Goal: Transaction & Acquisition: Book appointment/travel/reservation

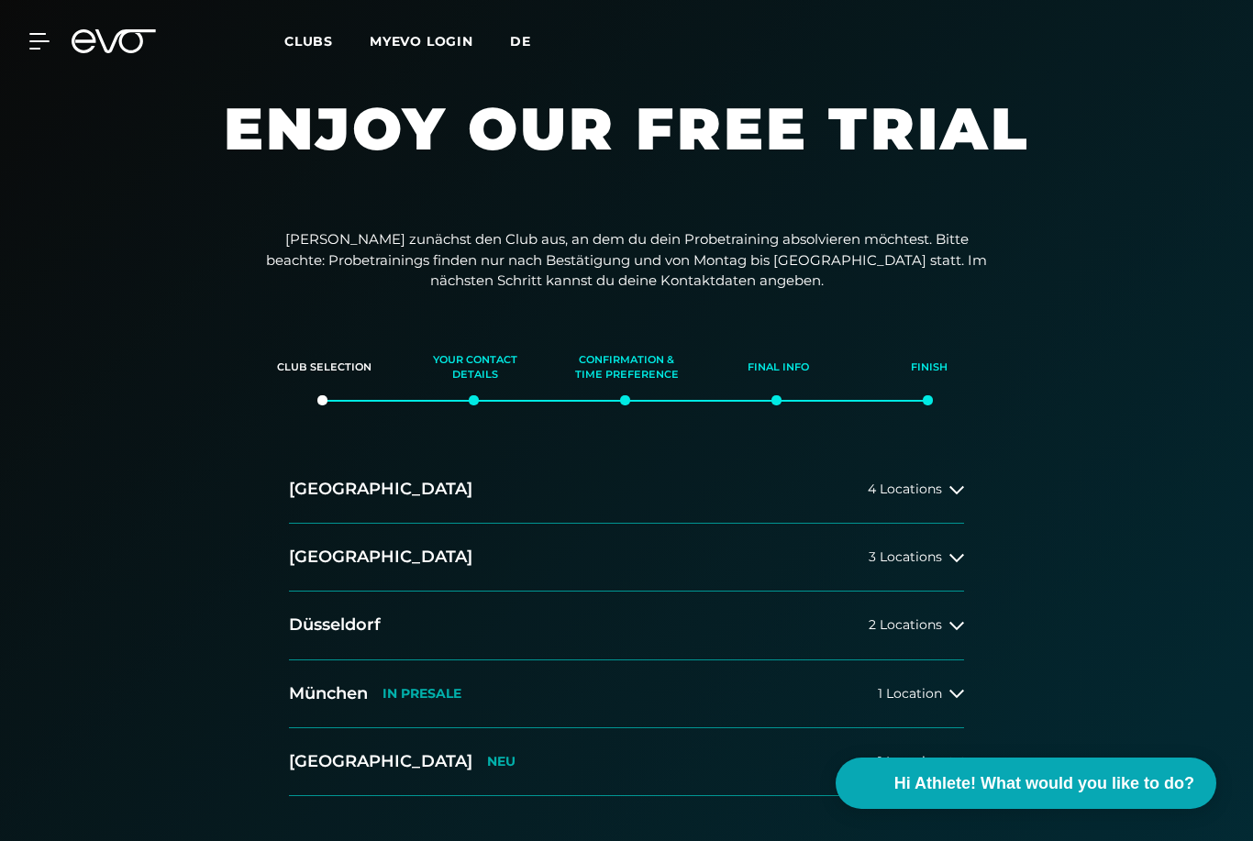
click at [519, 41] on span "de" at bounding box center [520, 41] width 21 height 17
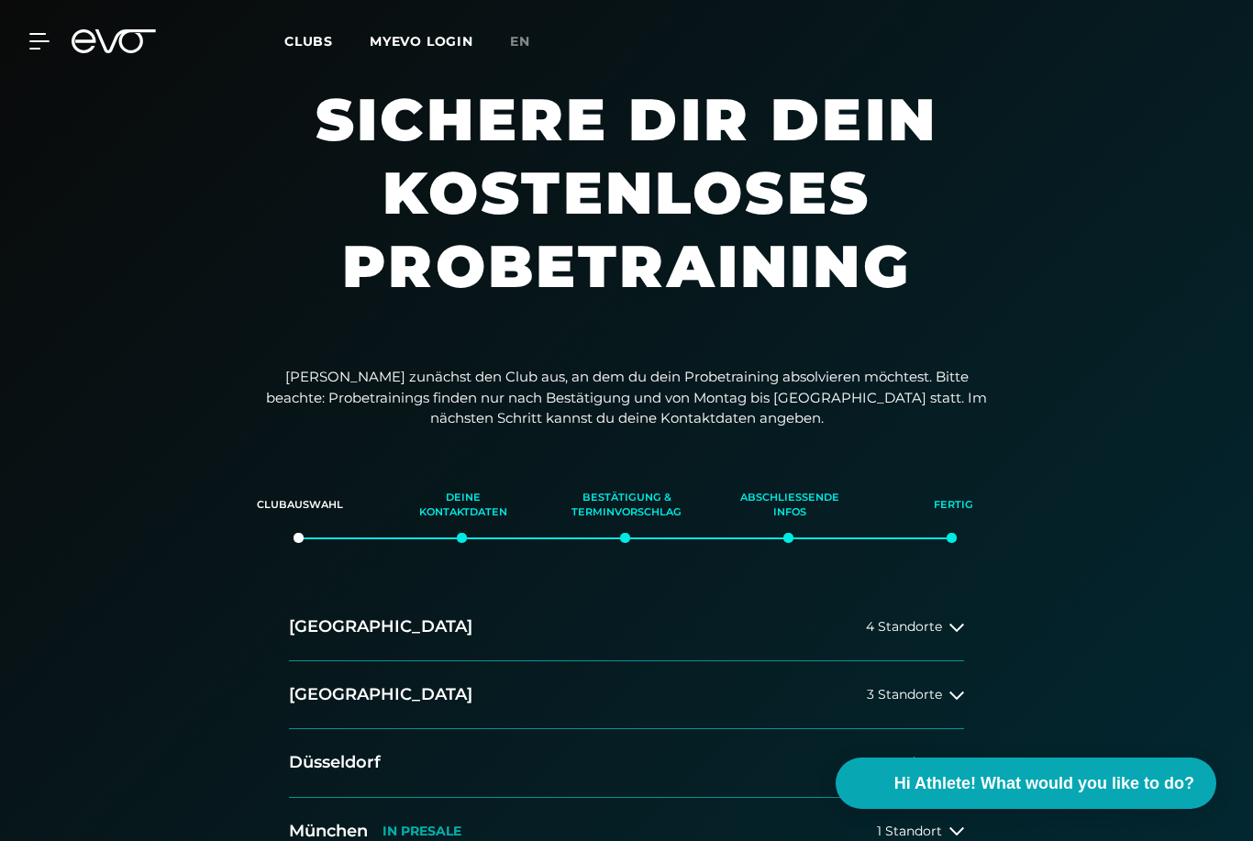
scroll to position [10, 0]
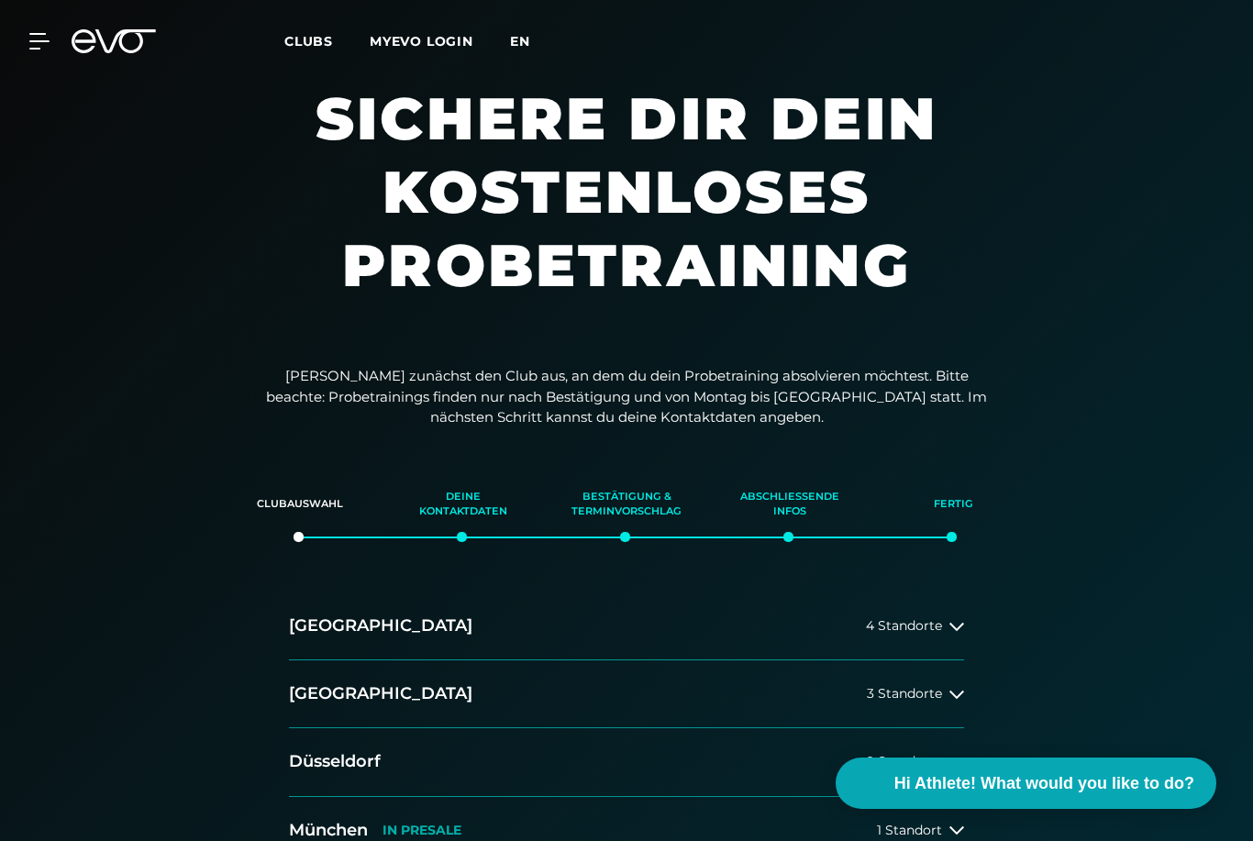
click at [524, 47] on span "en" at bounding box center [520, 41] width 20 height 17
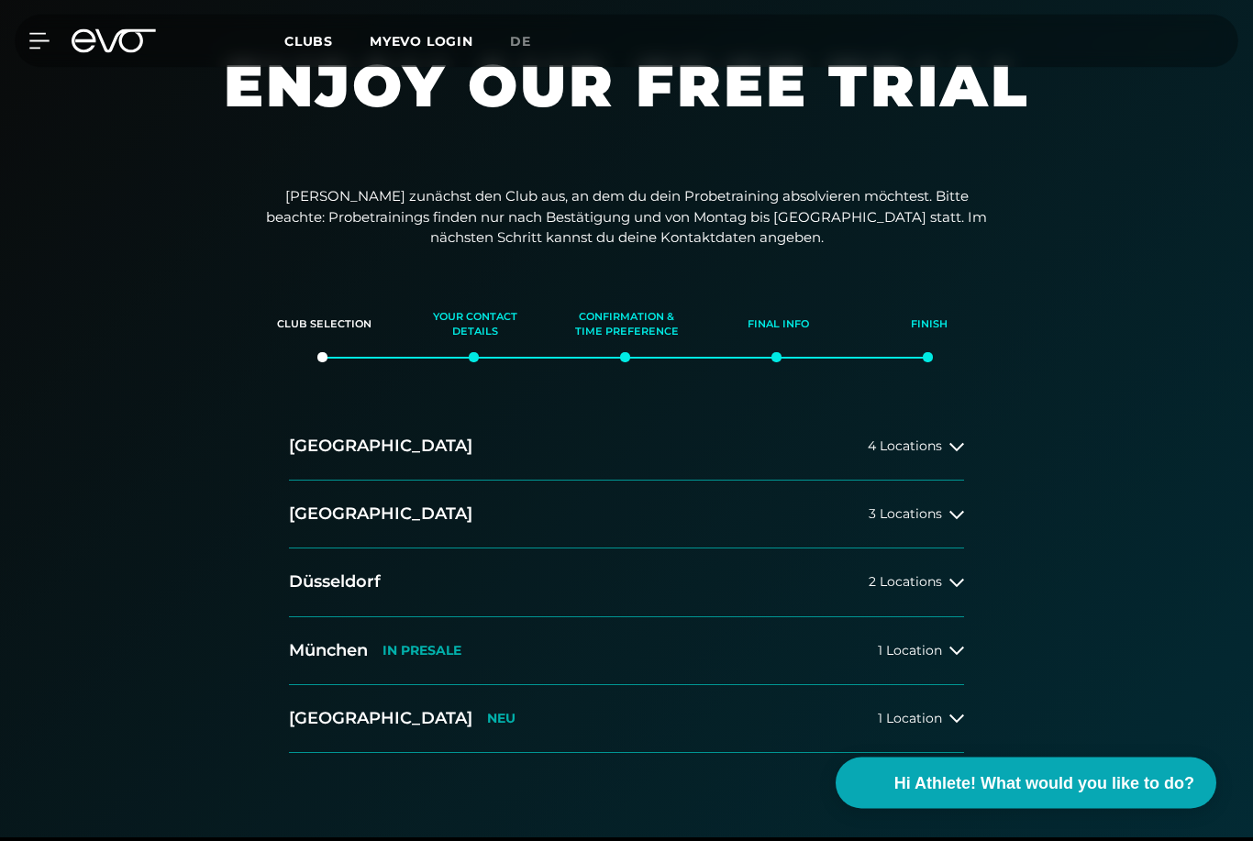
scroll to position [83, 0]
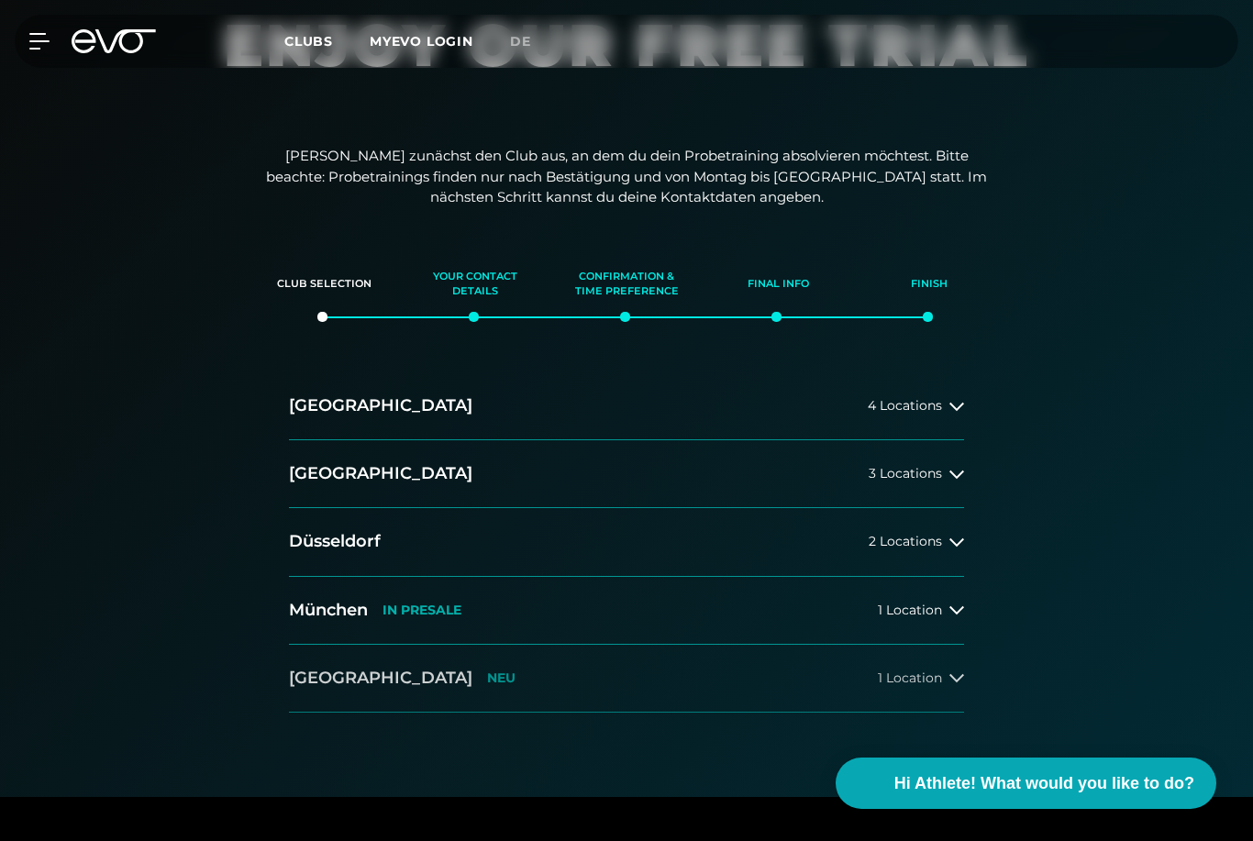
click at [928, 672] on span "1 Location" at bounding box center [910, 679] width 64 height 14
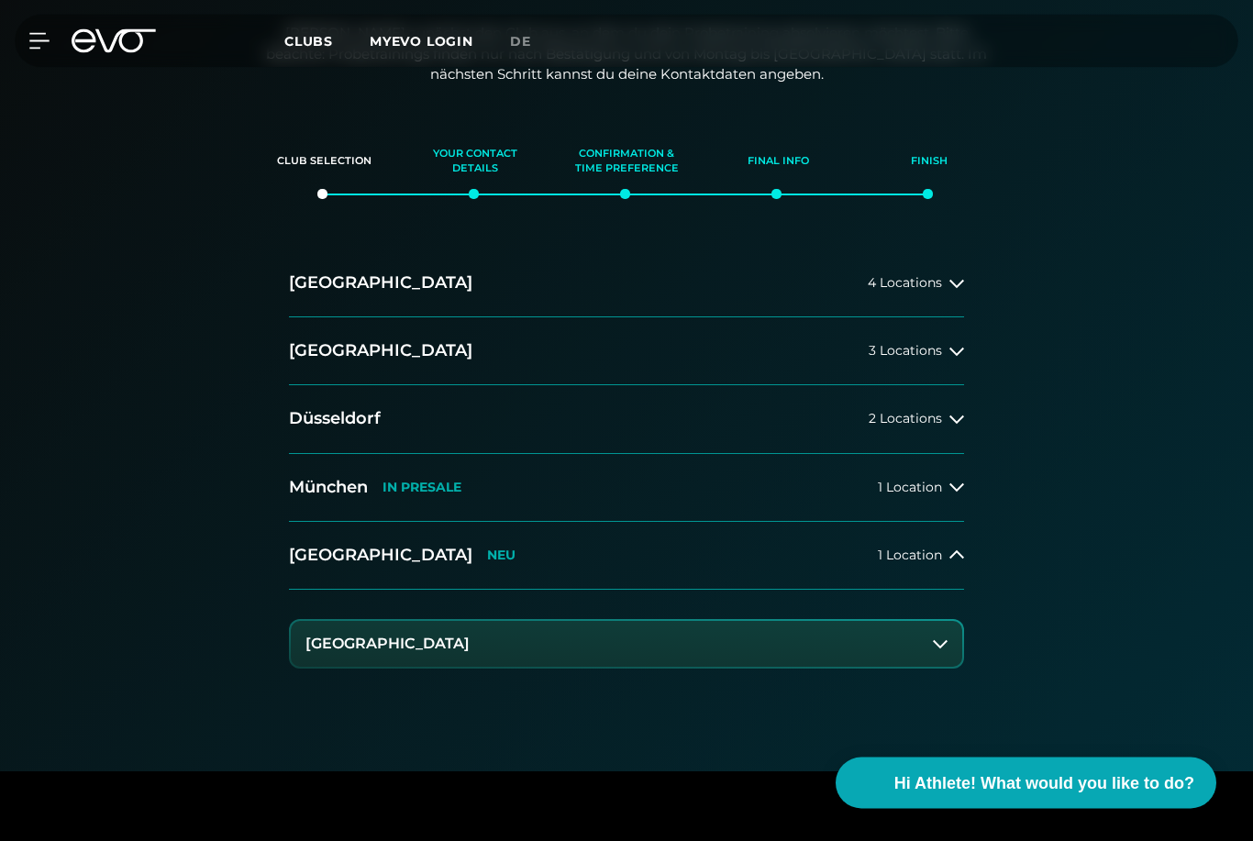
scroll to position [219, 0]
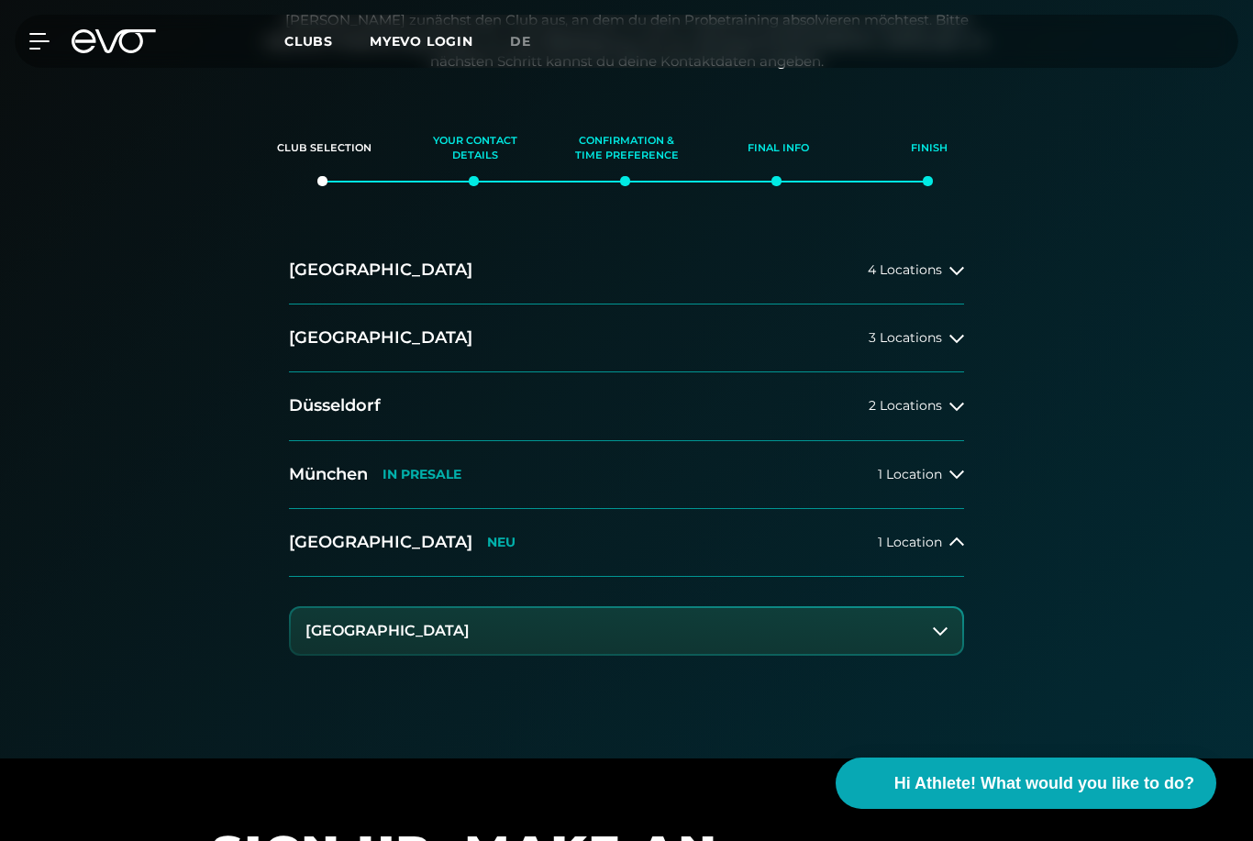
click at [865, 639] on button "[GEOGRAPHIC_DATA]" at bounding box center [627, 631] width 672 height 46
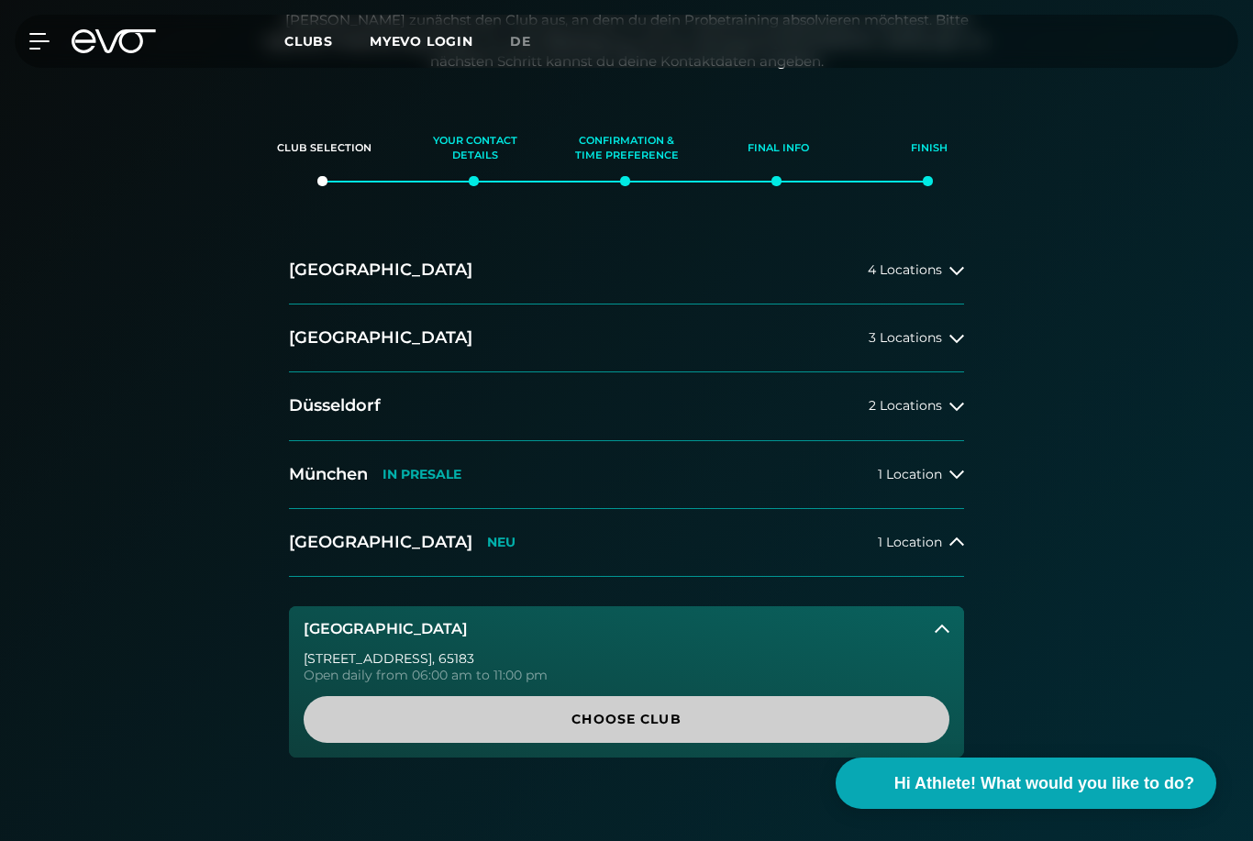
click at [679, 731] on span "Choose Club" at bounding box center [627, 719] width 646 height 47
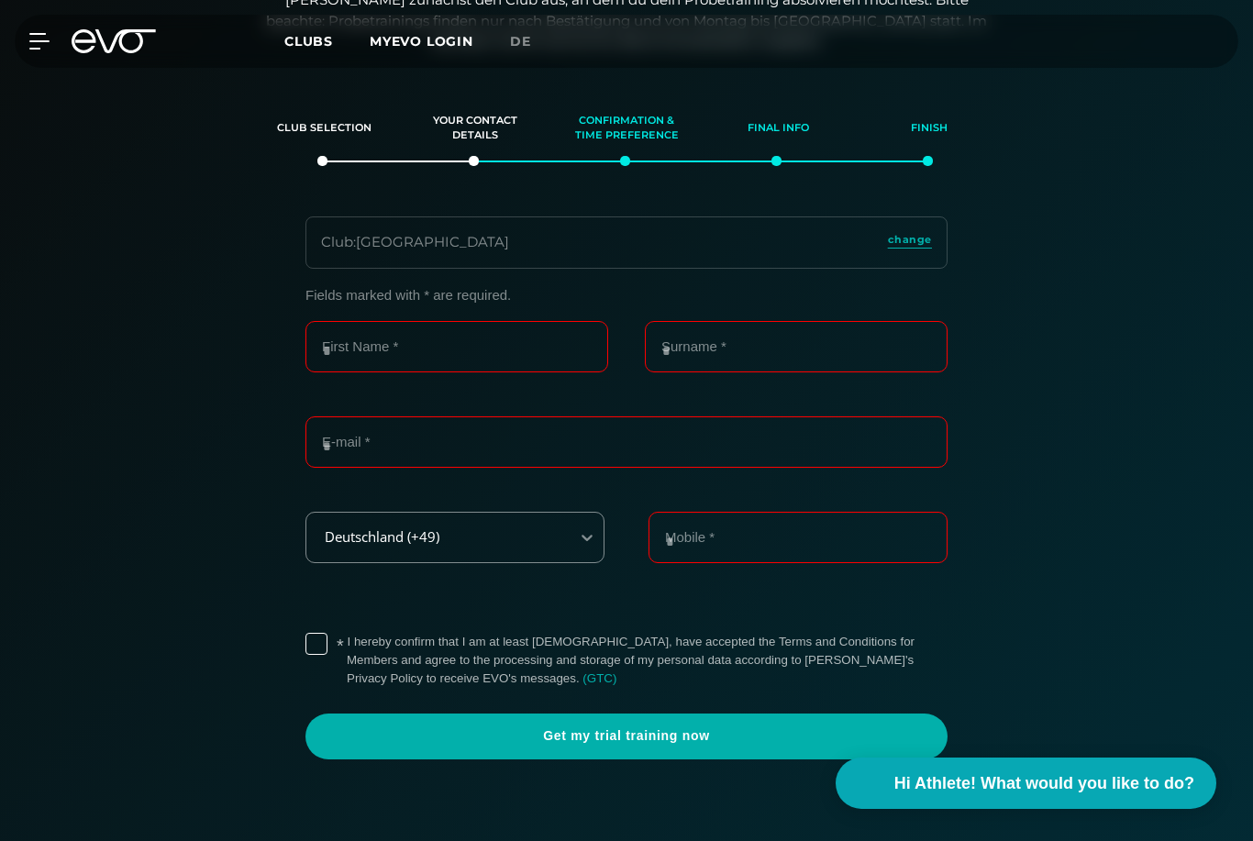
scroll to position [240, 0]
click at [473, 351] on input "First Name *" at bounding box center [457, 345] width 303 height 51
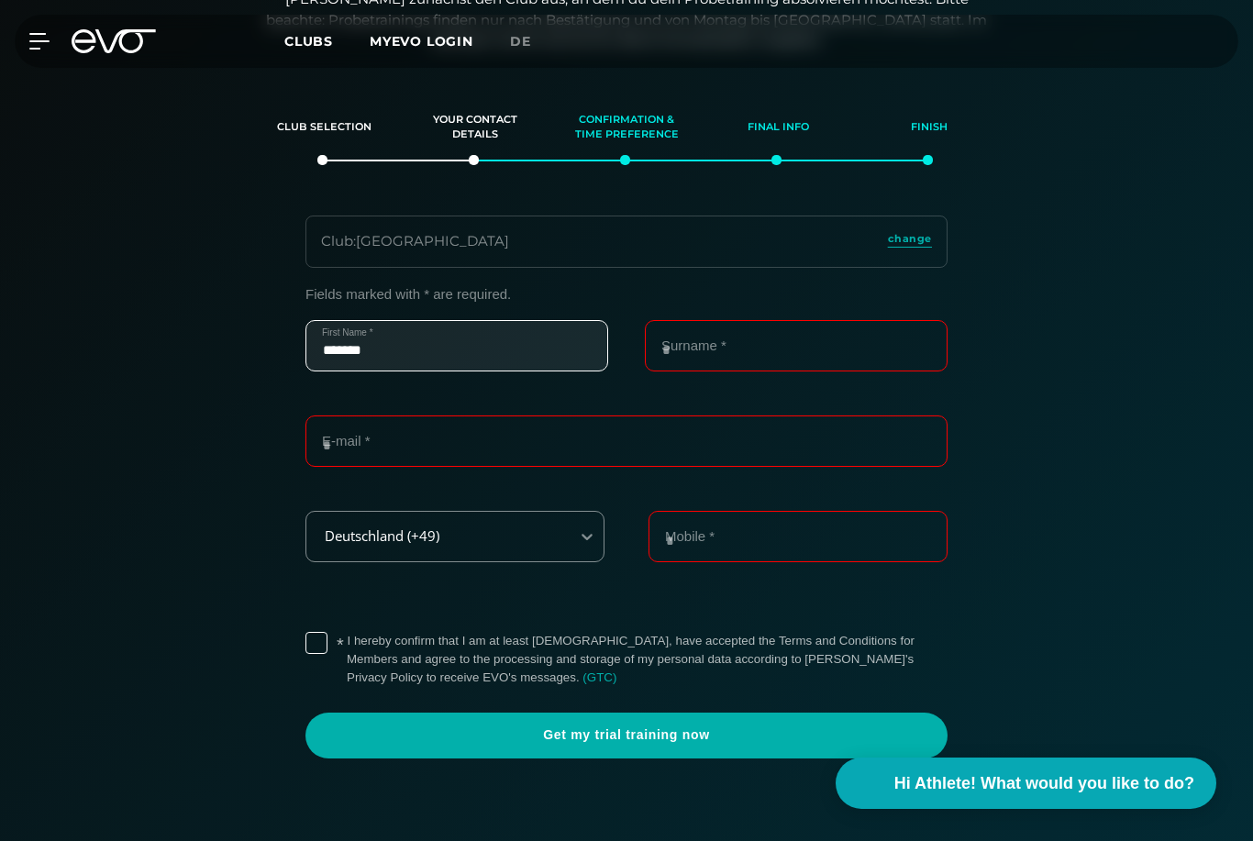
type input "******"
click at [800, 362] on input "Surname *" at bounding box center [796, 345] width 303 height 51
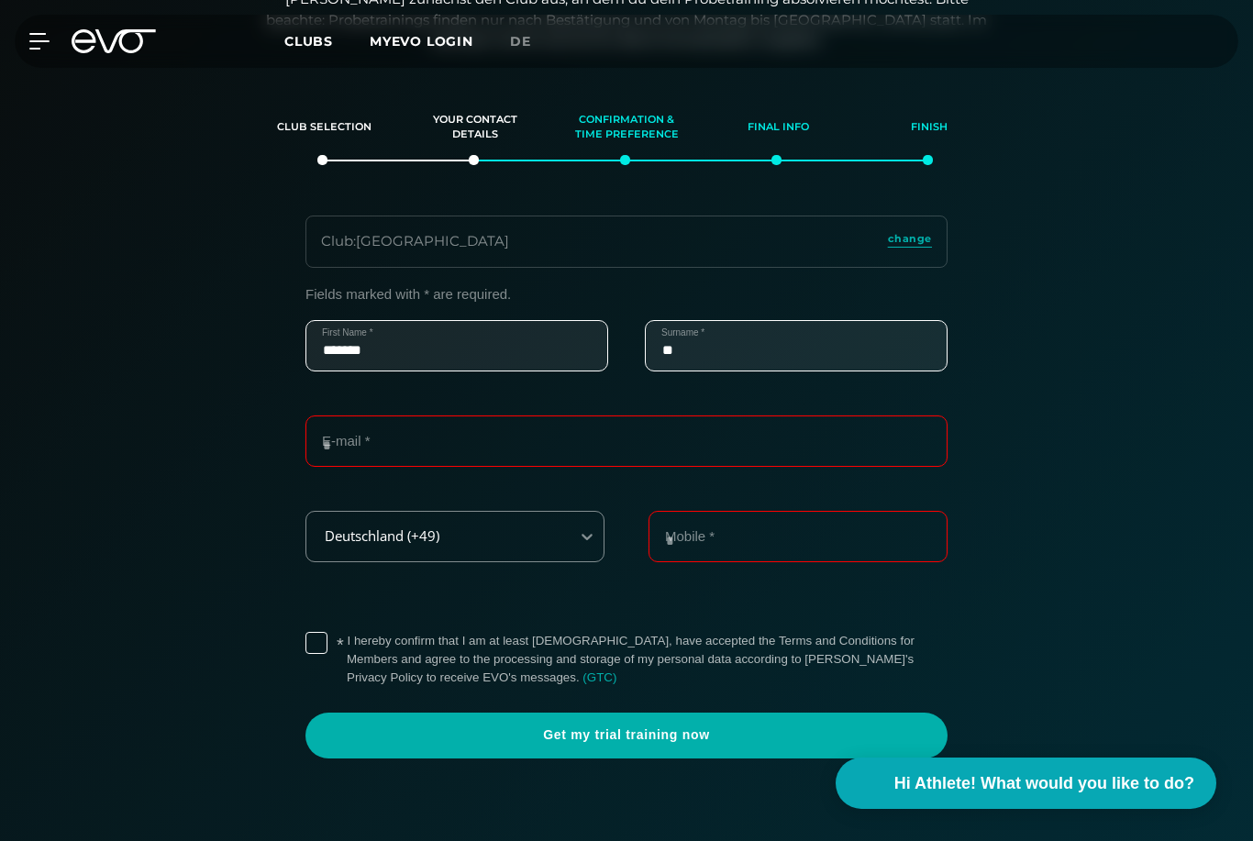
type input "*"
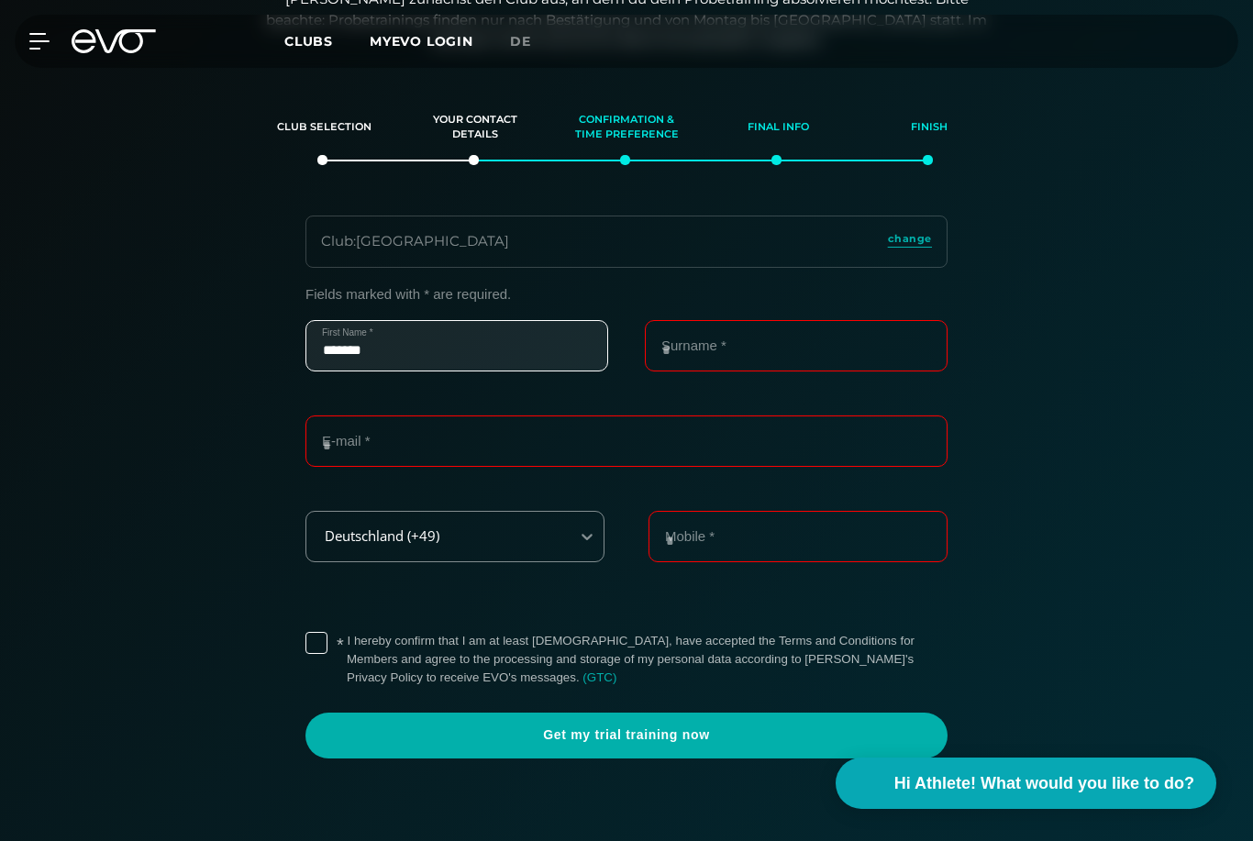
click at [424, 339] on input "******" at bounding box center [457, 345] width 303 height 51
type input "*"
type input "*******"
click at [797, 360] on input "Surname *" at bounding box center [796, 345] width 303 height 51
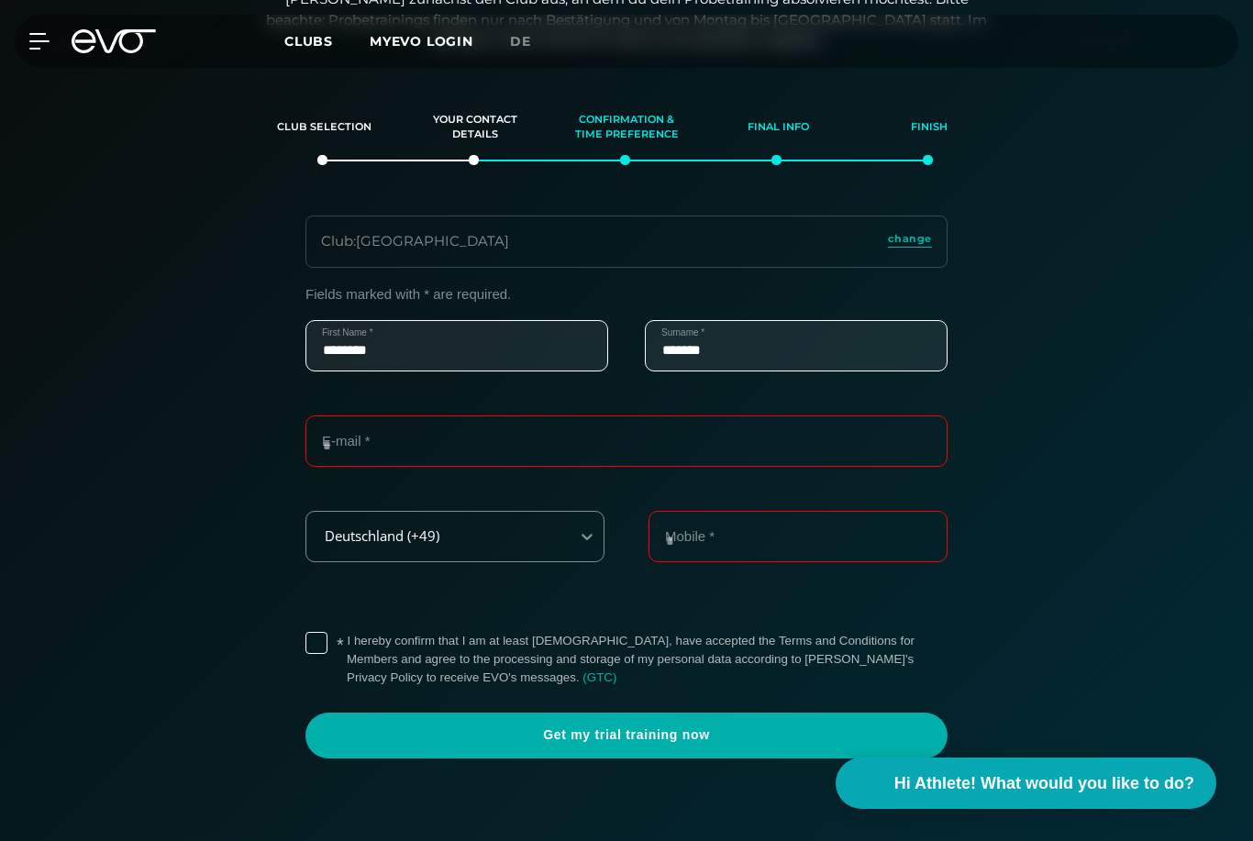
type input "******"
click at [389, 435] on input "E-mail *" at bounding box center [627, 441] width 642 height 51
type input "**********"
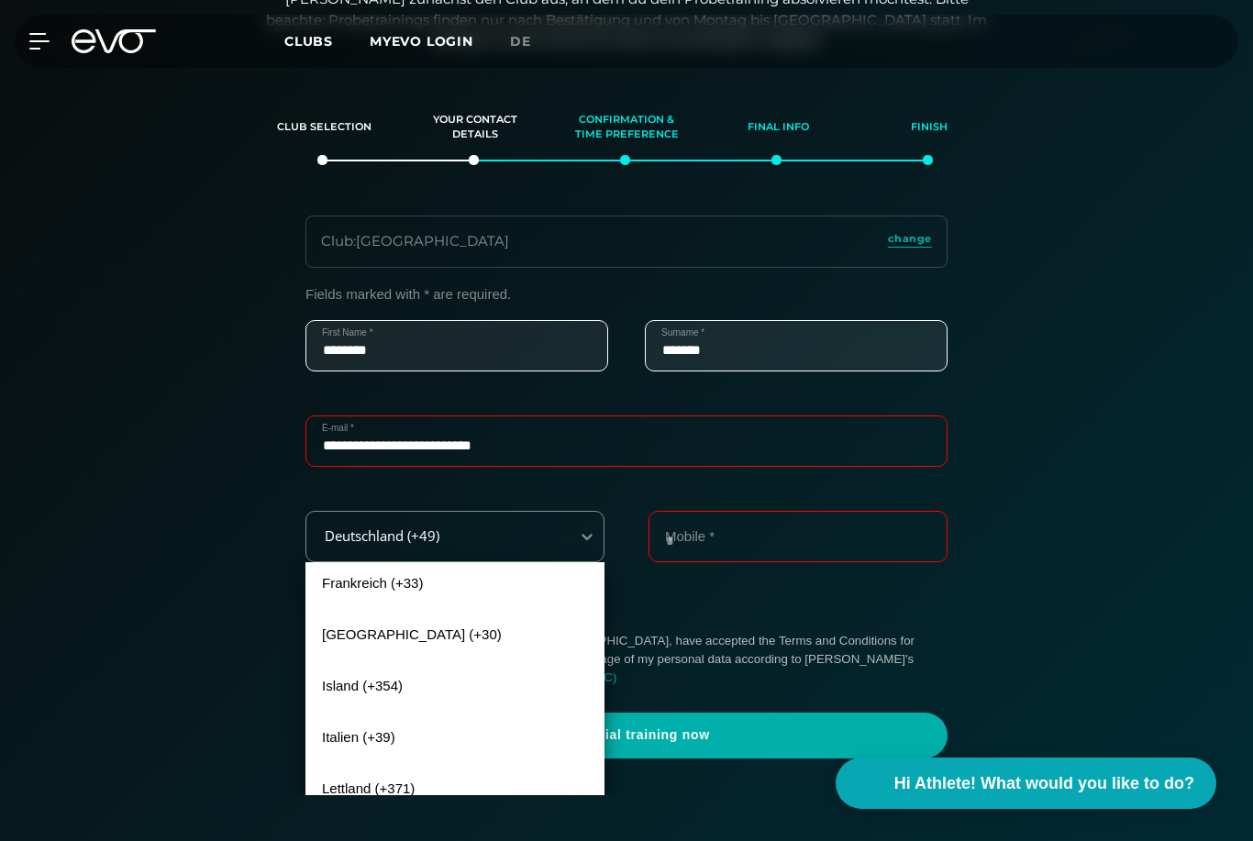
scroll to position [161, 0]
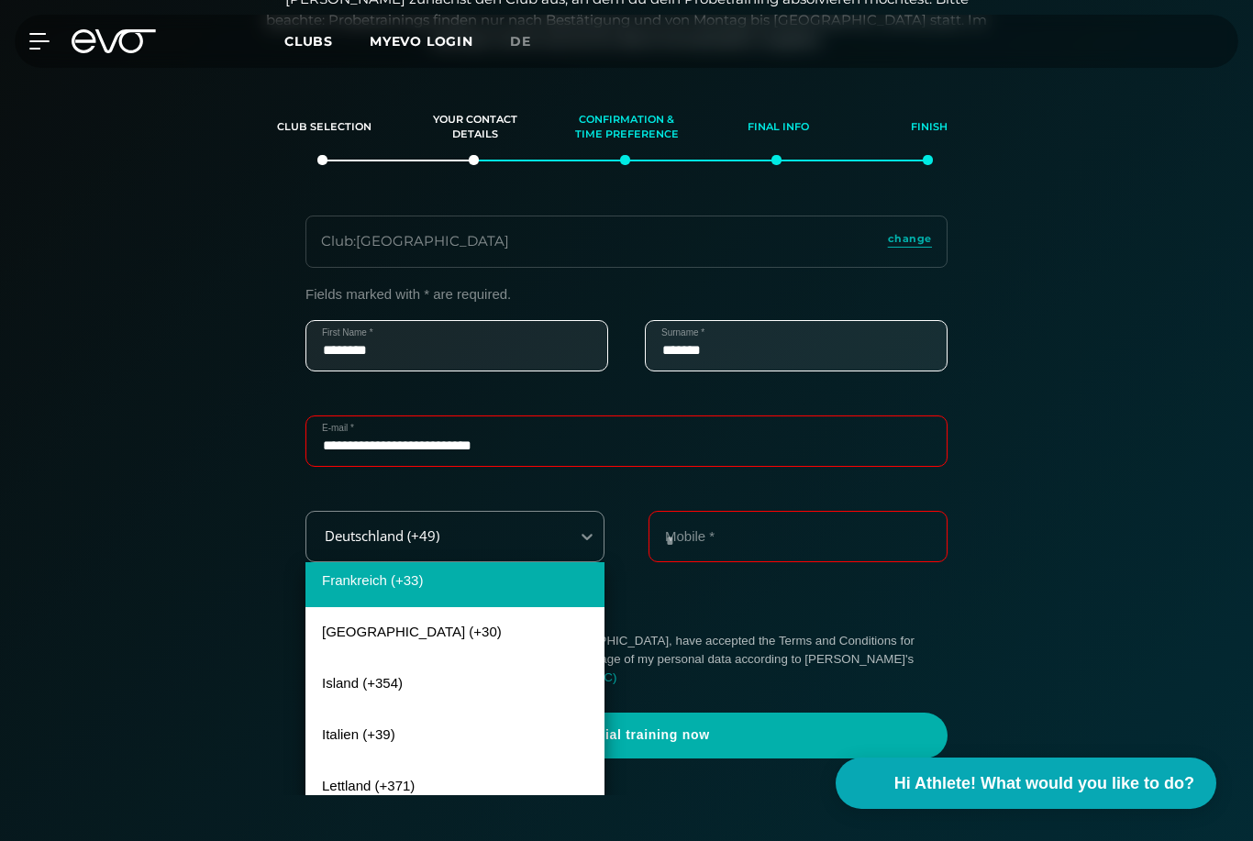
click at [341, 573] on div "Frankreich (+33)" at bounding box center [455, 581] width 299 height 51
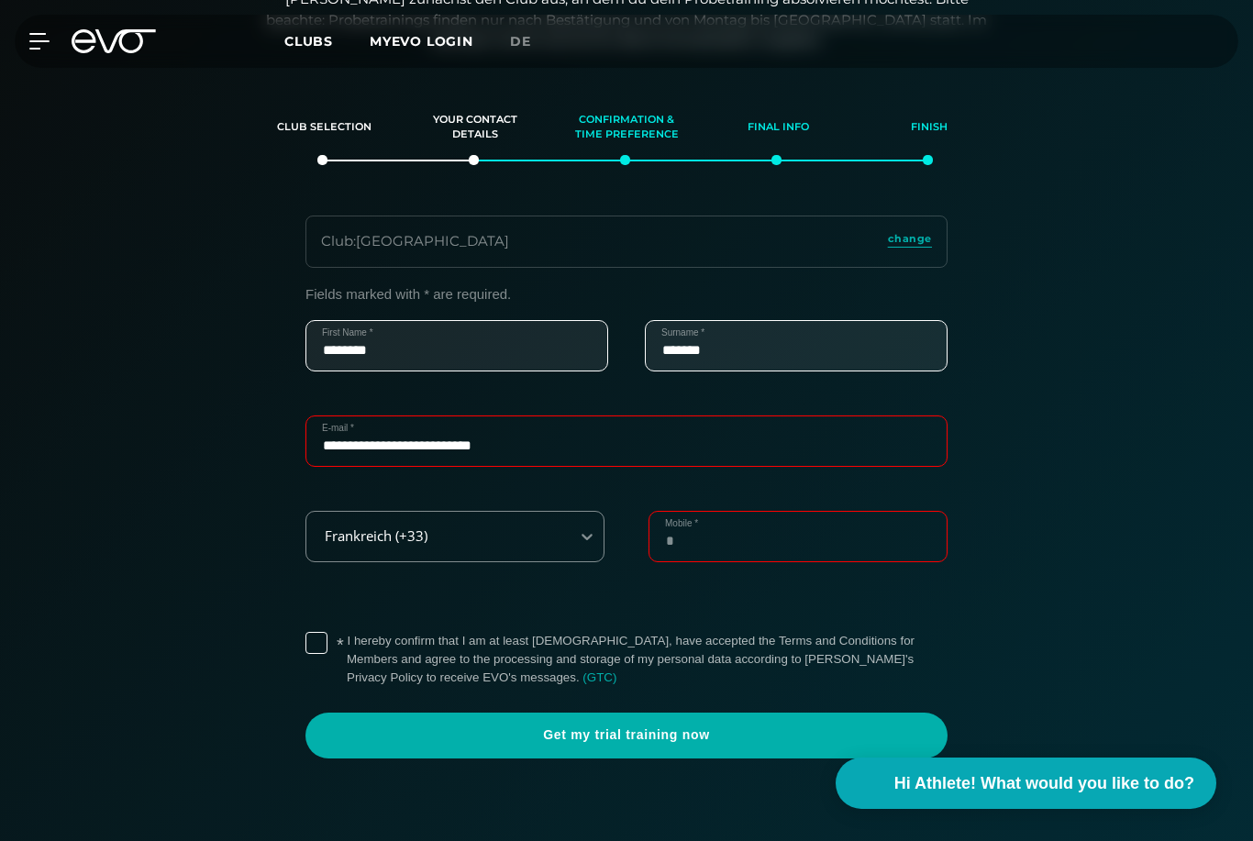
click at [715, 549] on input "Mobile *" at bounding box center [798, 536] width 299 height 51
type input "*"
type input "*********"
click at [347, 637] on label "* I hereby confirm that I am at least [DEMOGRAPHIC_DATA], have accepted the Ter…" at bounding box center [647, 659] width 601 height 55
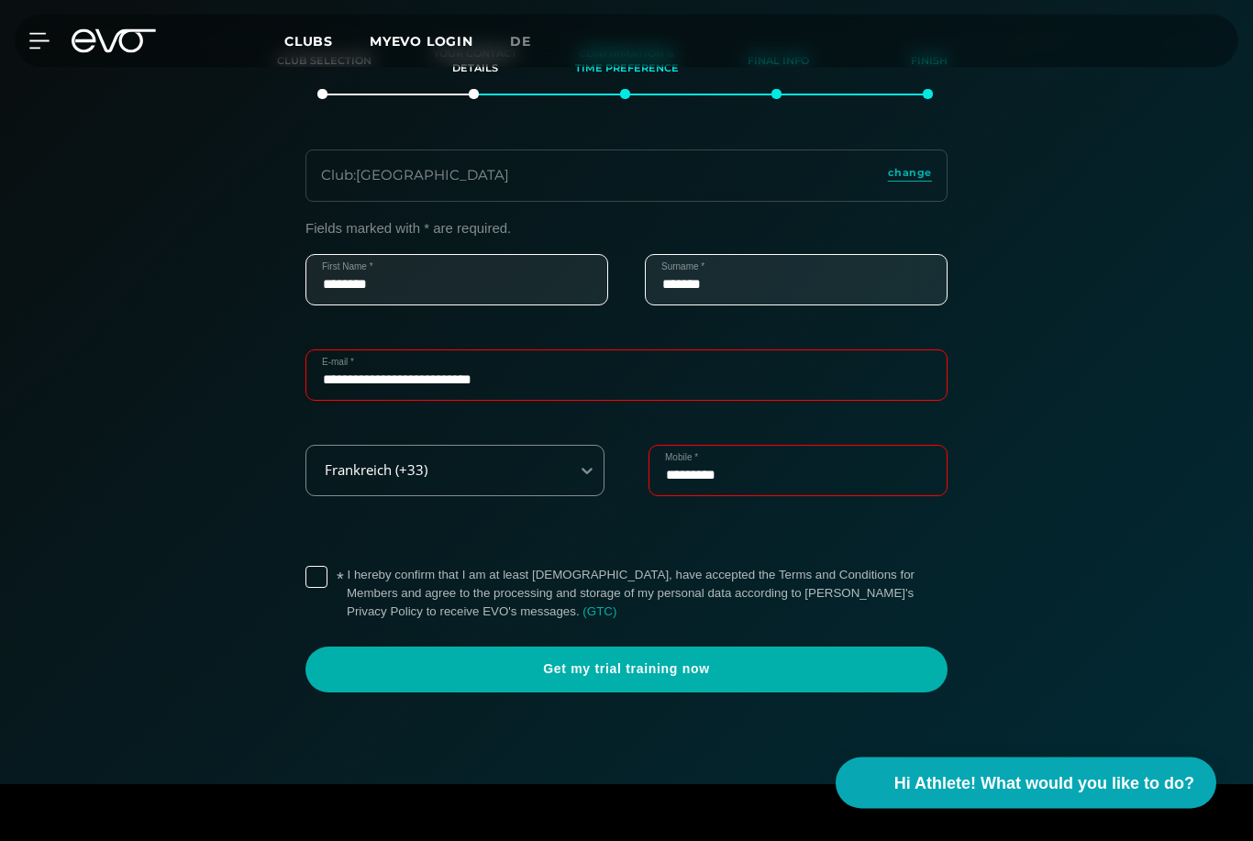
scroll to position [306, 0]
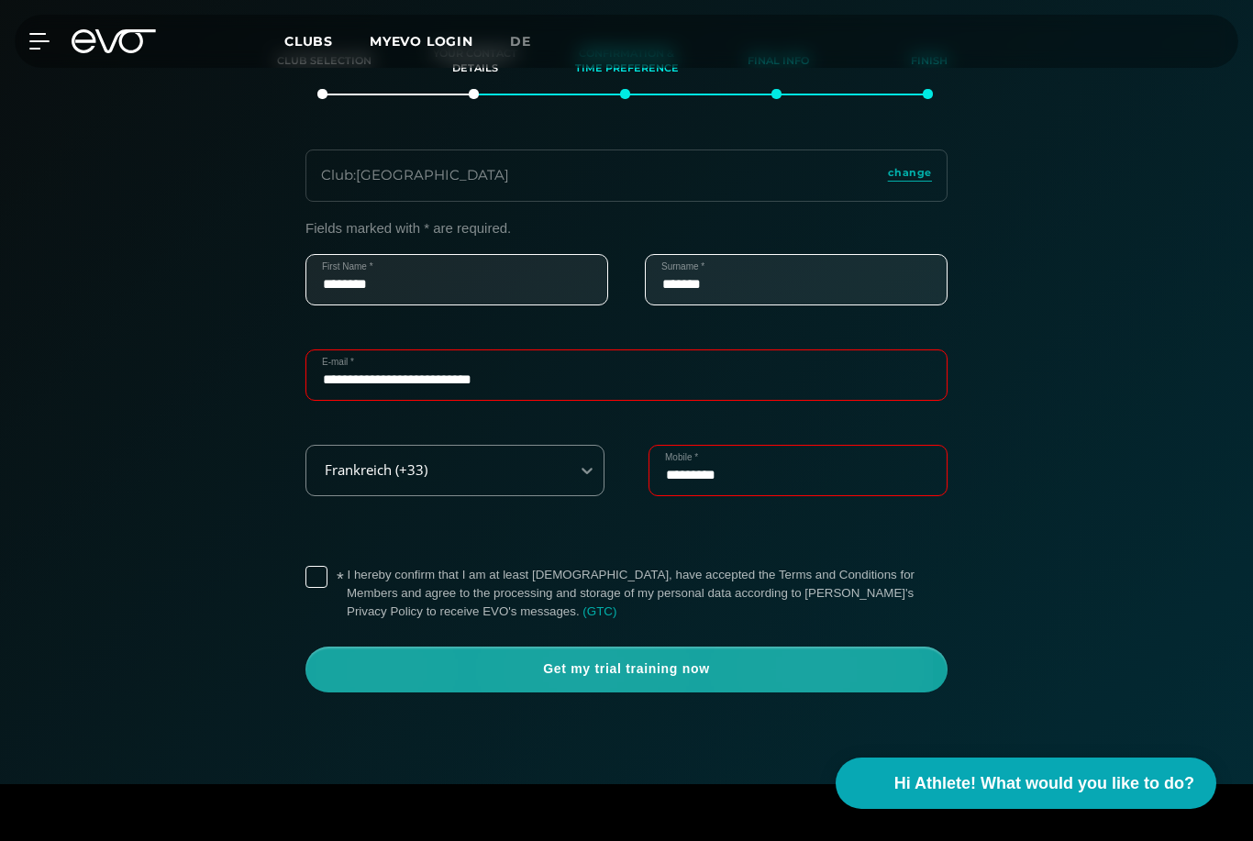
click at [430, 674] on span "Get my trial training now" at bounding box center [627, 670] width 642 height 46
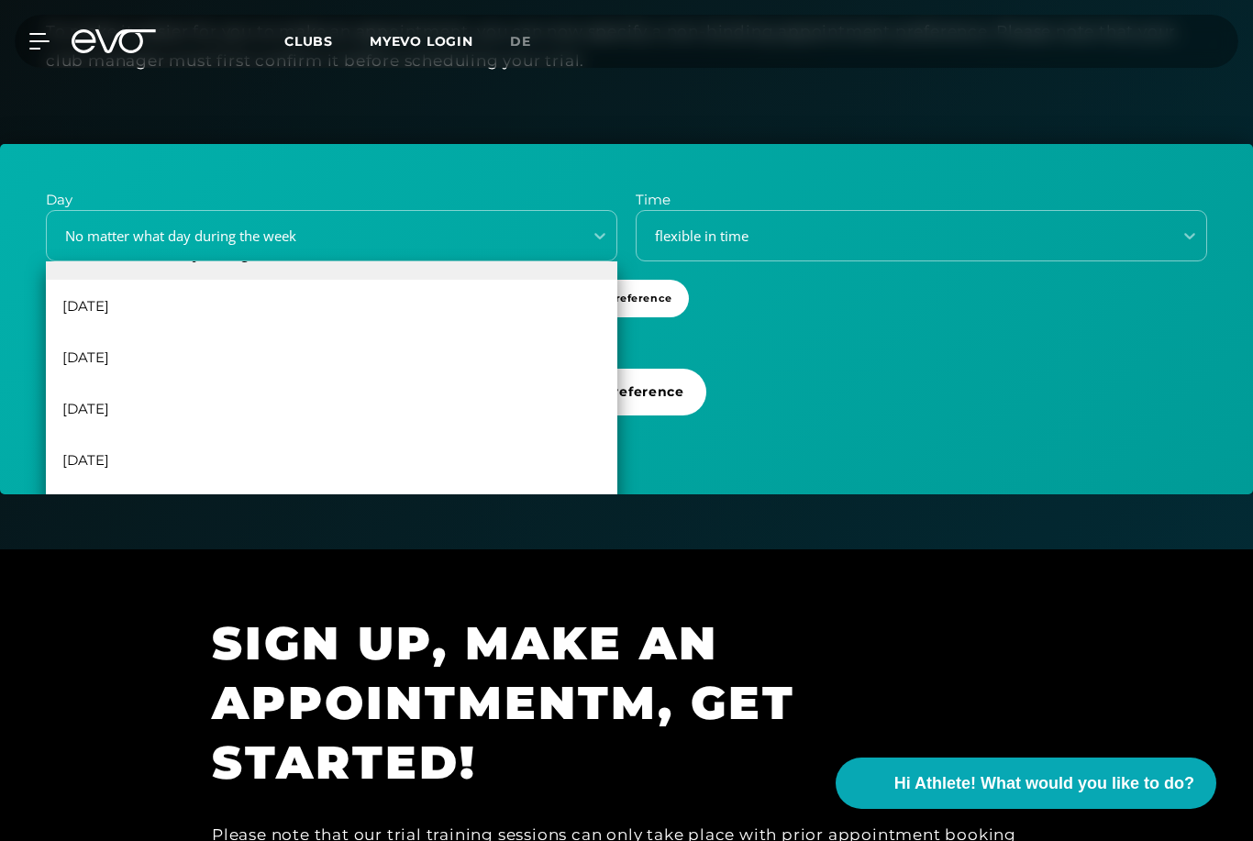
scroll to position [532, 0]
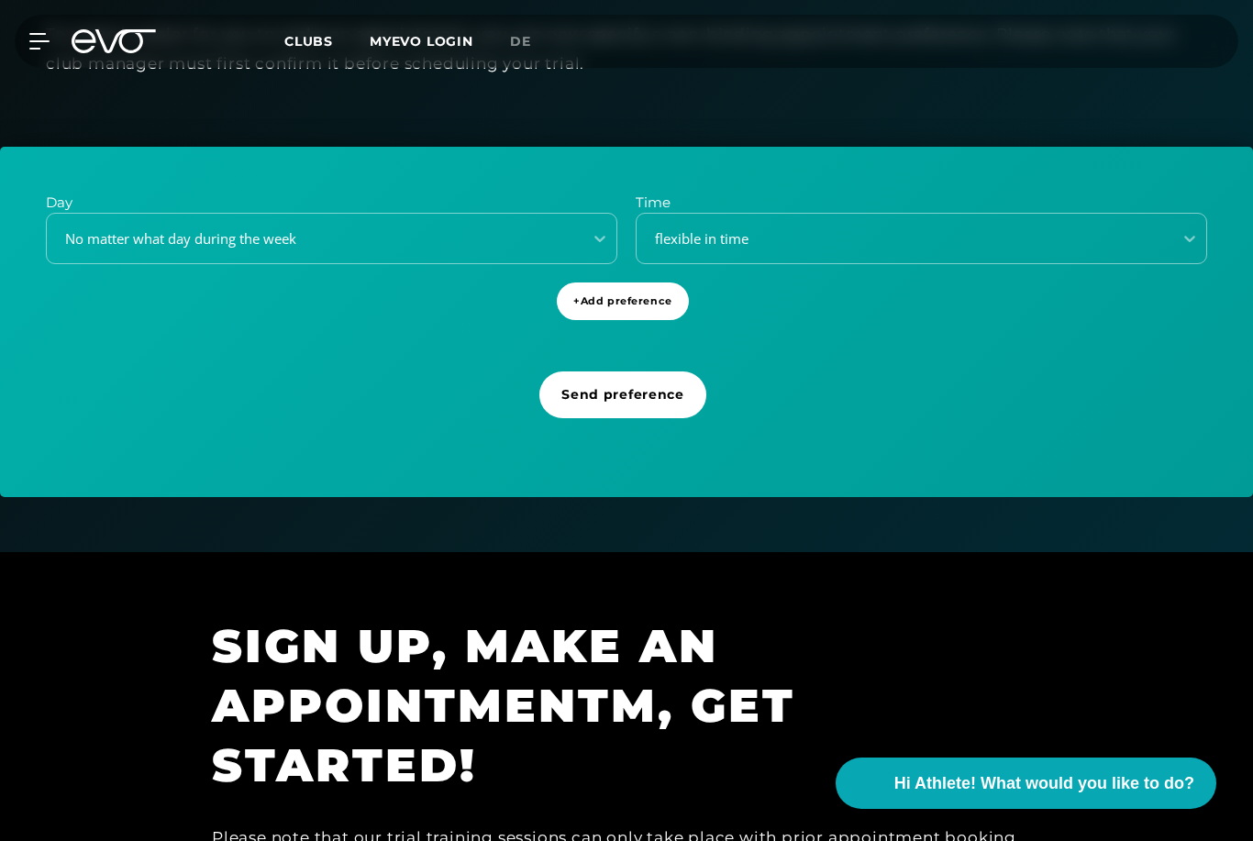
click at [783, 407] on div "Day No matter what day during the week Time flexible in time + Add preference S…" at bounding box center [626, 322] width 1253 height 350
click at [22, 231] on div "Day No matter what day during the week Time flexible in time + Add preference S…" at bounding box center [626, 322] width 1253 height 350
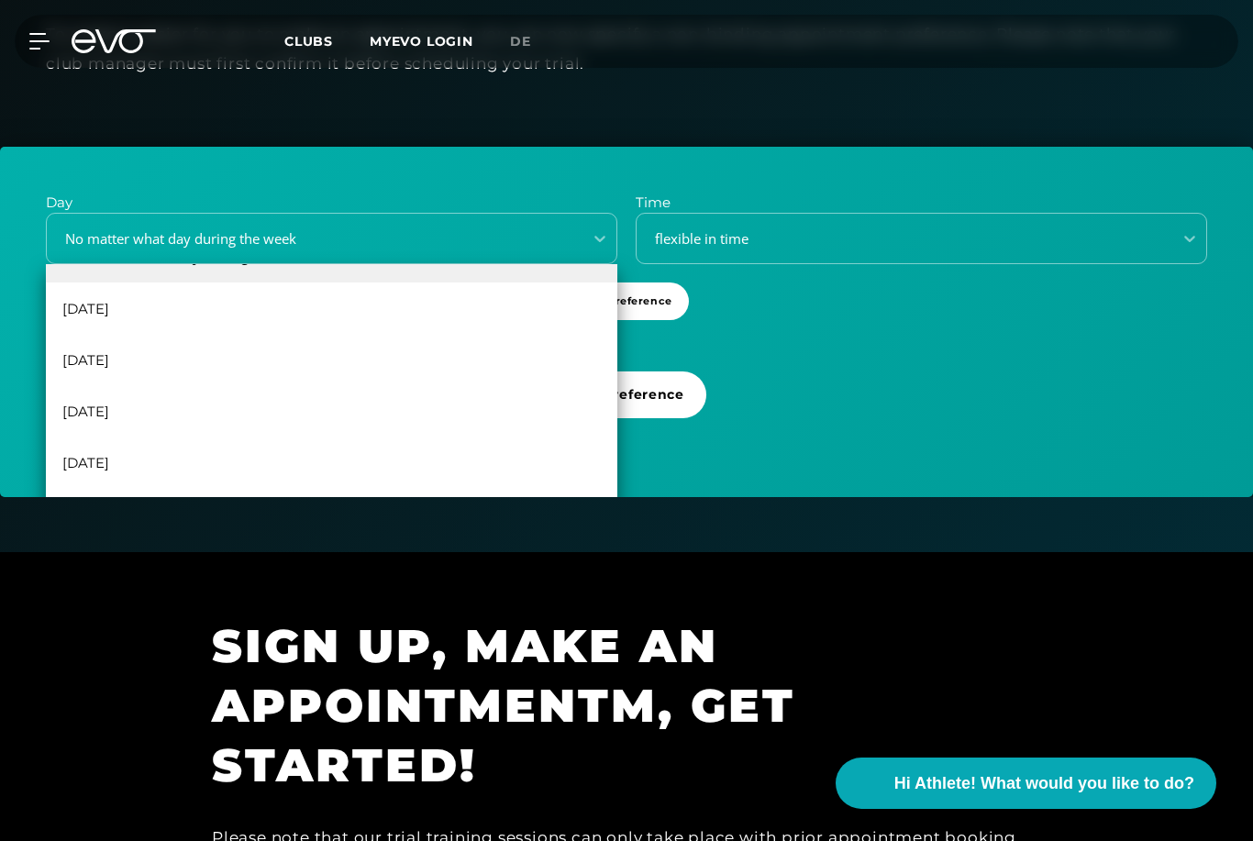
scroll to position [33, 0]
click at [264, 704] on h1 "SIGN UP, MAKE AN APPOINTMENTM, GET STARTED!" at bounding box center [625, 706] width 826 height 179
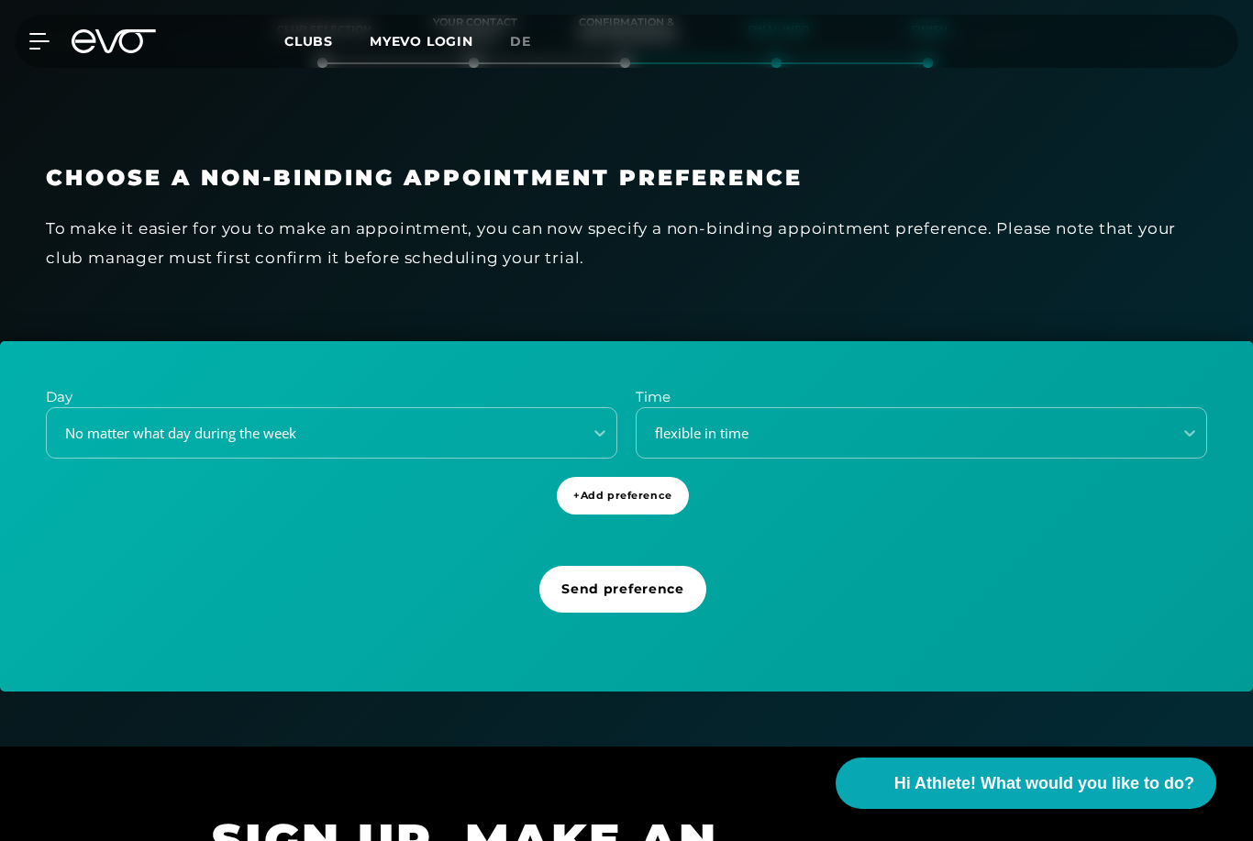
scroll to position [313, 0]
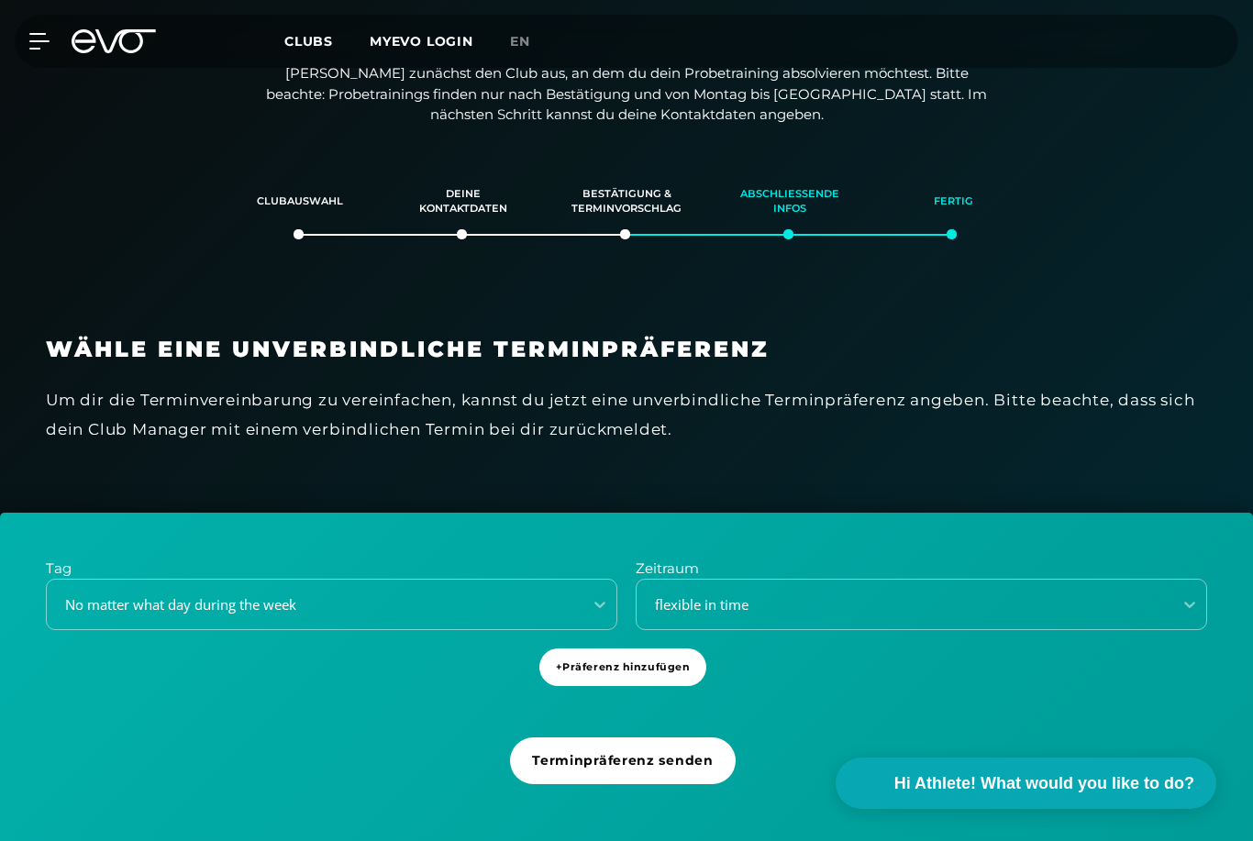
scroll to position [10, 0]
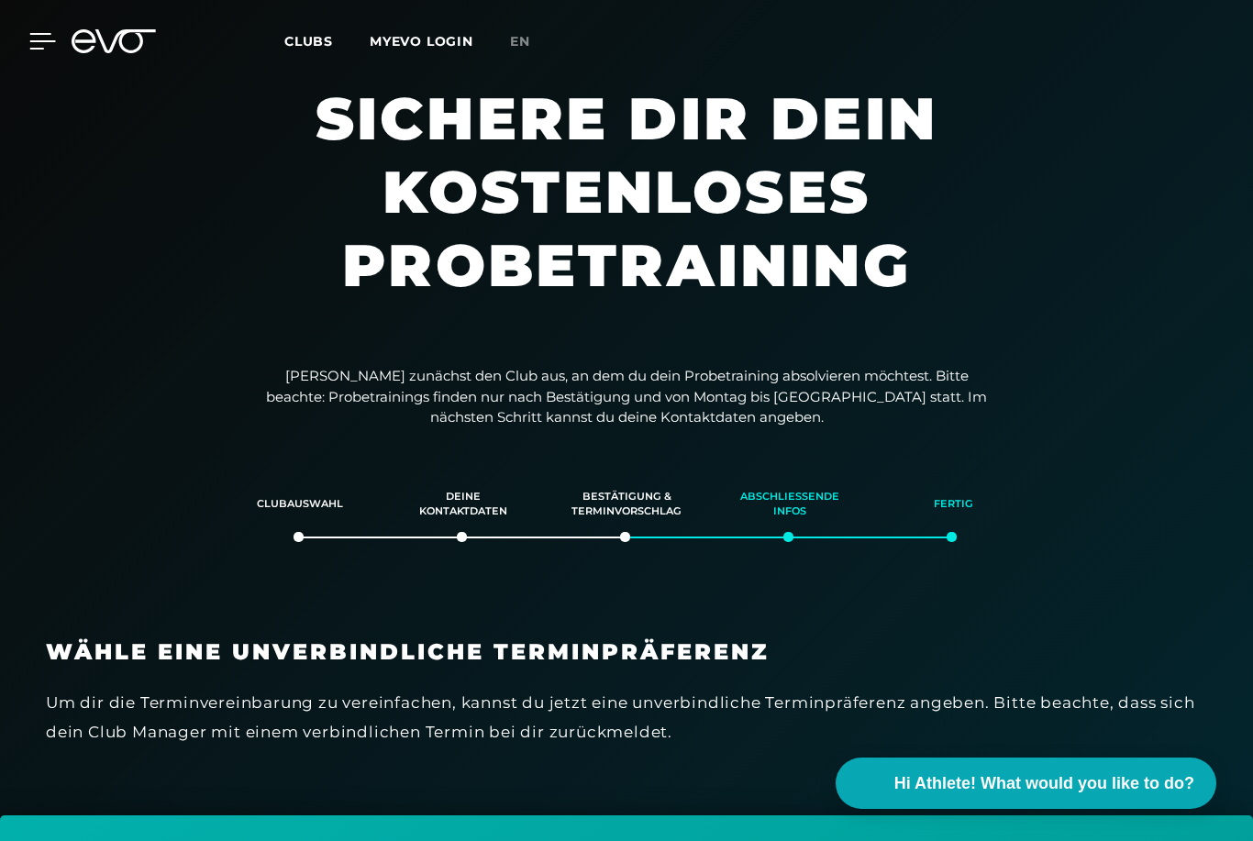
click at [43, 34] on icon at bounding box center [43, 41] width 26 height 15
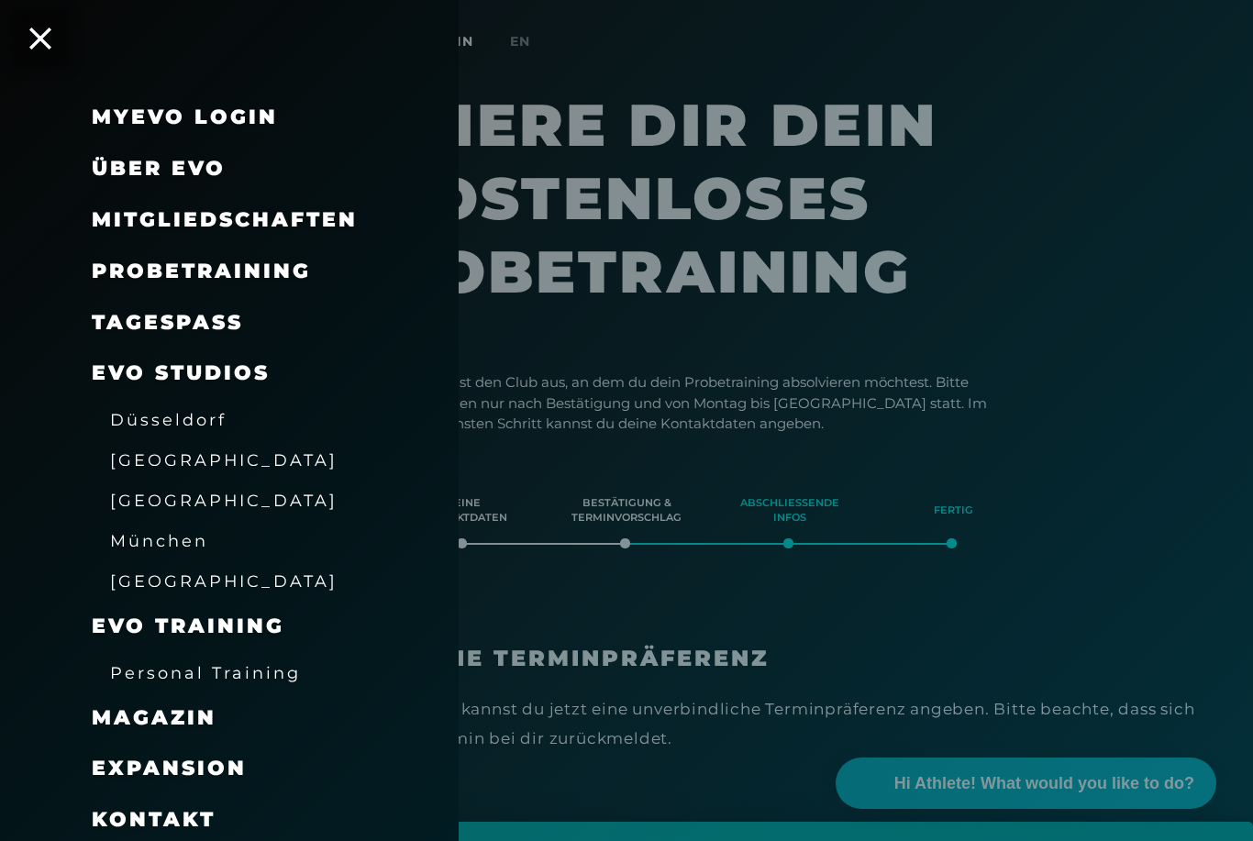
scroll to position [0, 0]
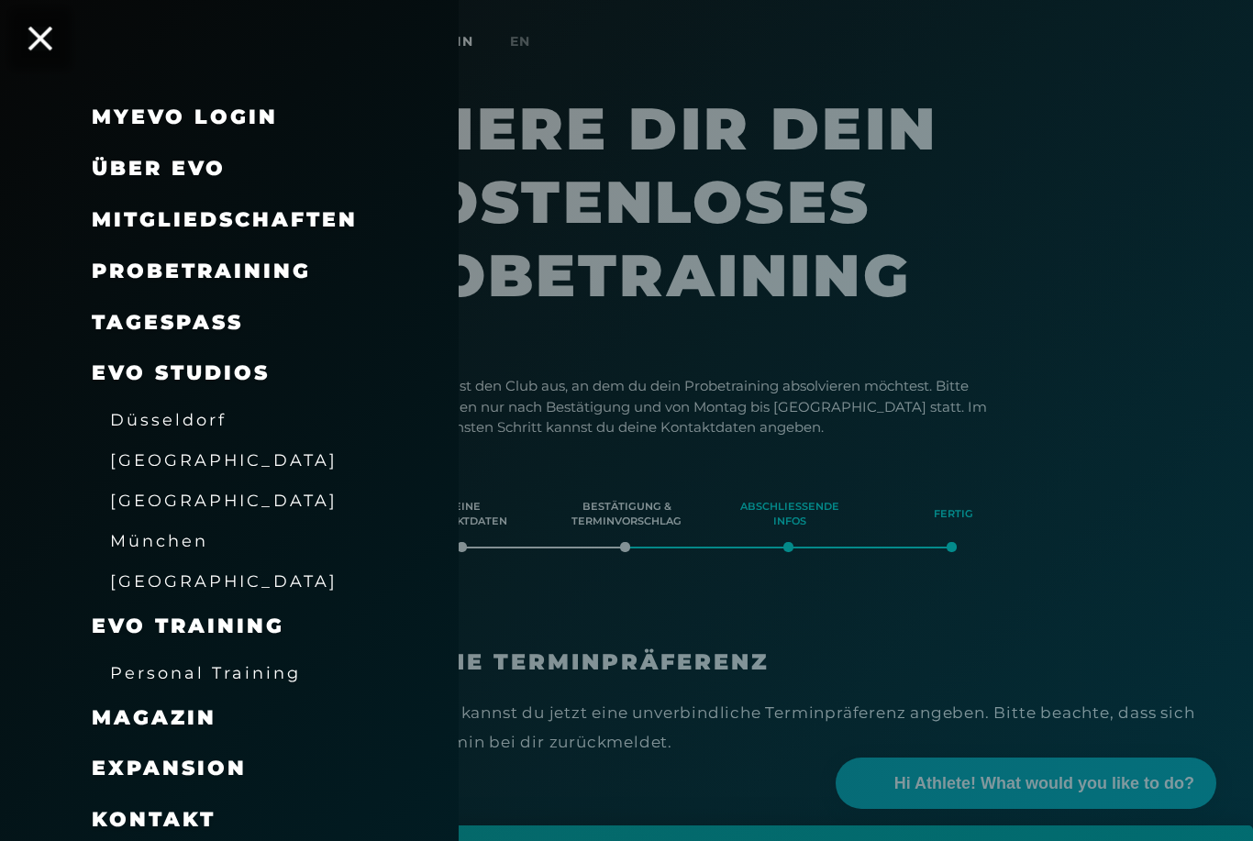
click at [32, 39] on icon at bounding box center [40, 39] width 24 height 24
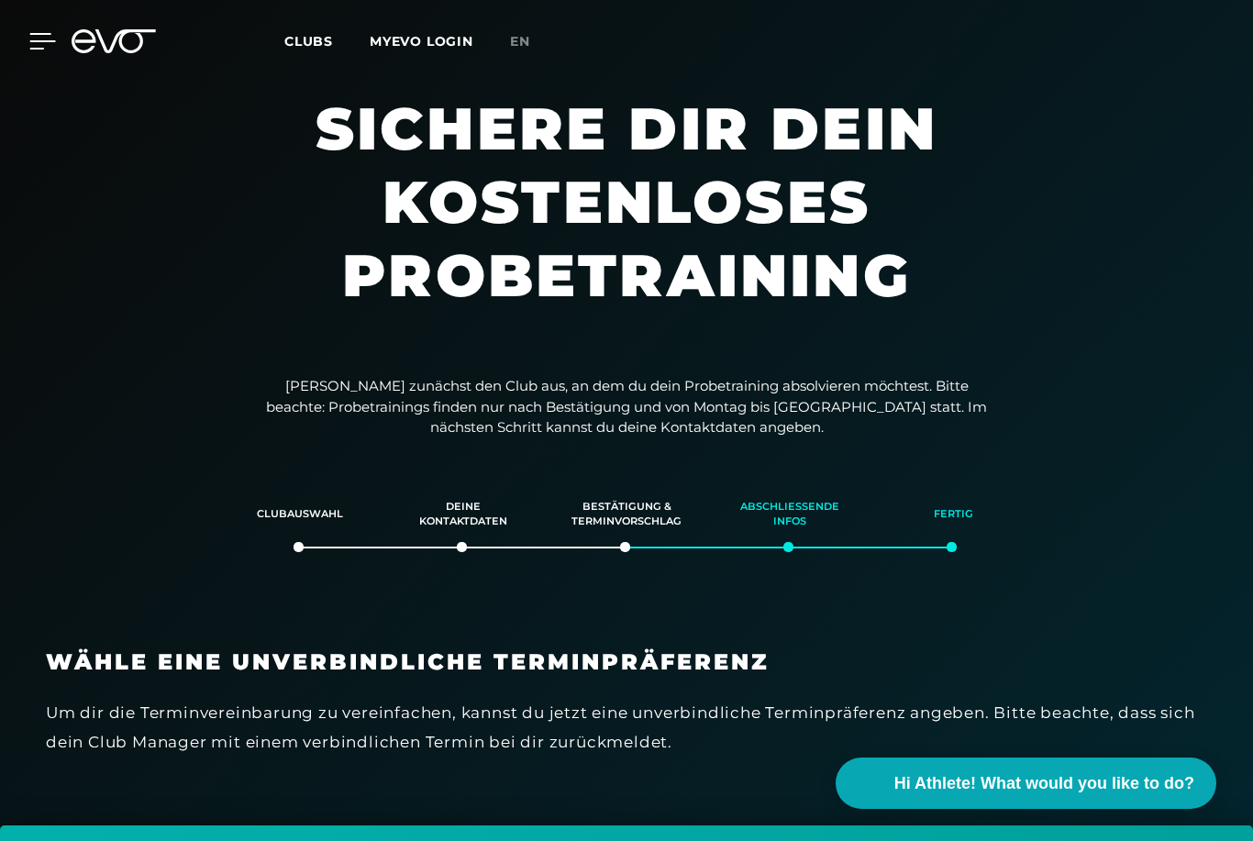
click at [44, 44] on icon at bounding box center [42, 41] width 27 height 17
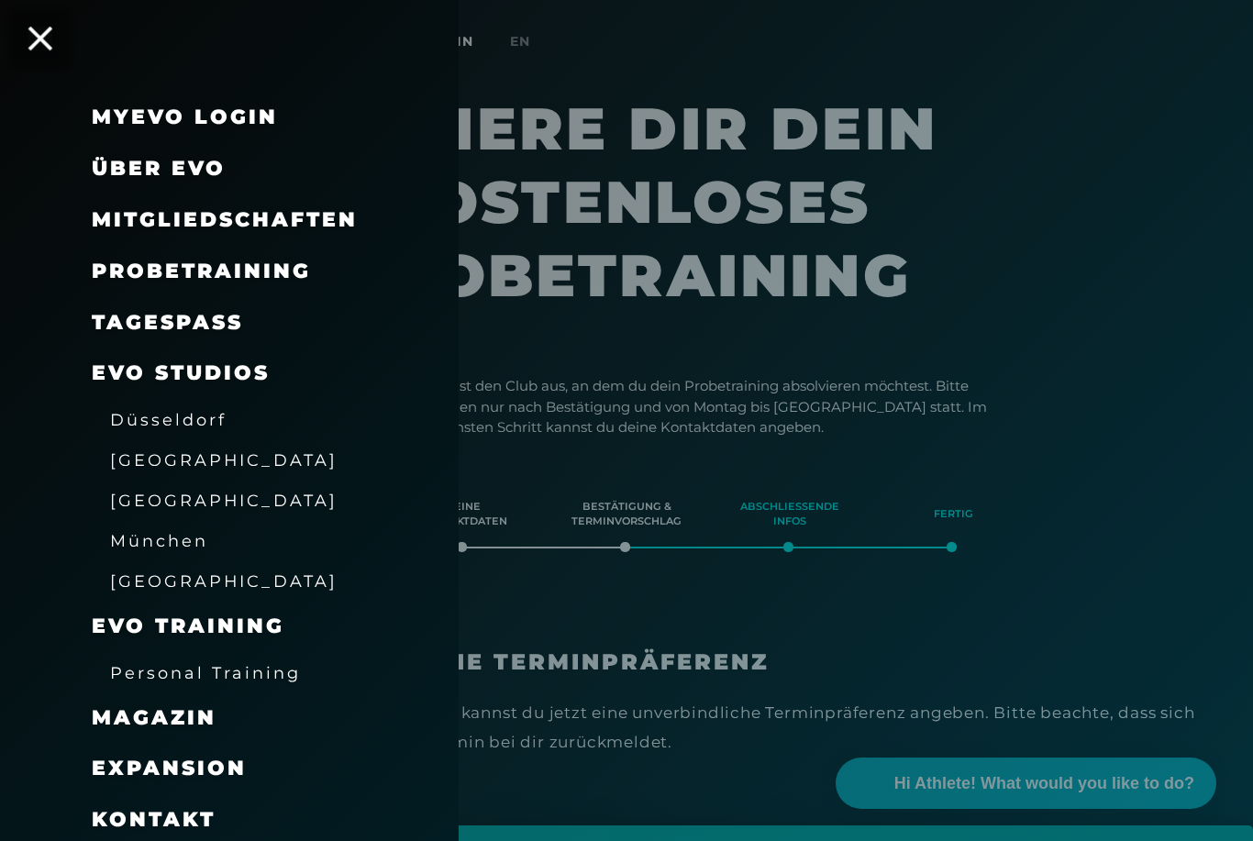
click at [32, 48] on icon at bounding box center [40, 39] width 24 height 24
